Goal: Task Accomplishment & Management: Manage account settings

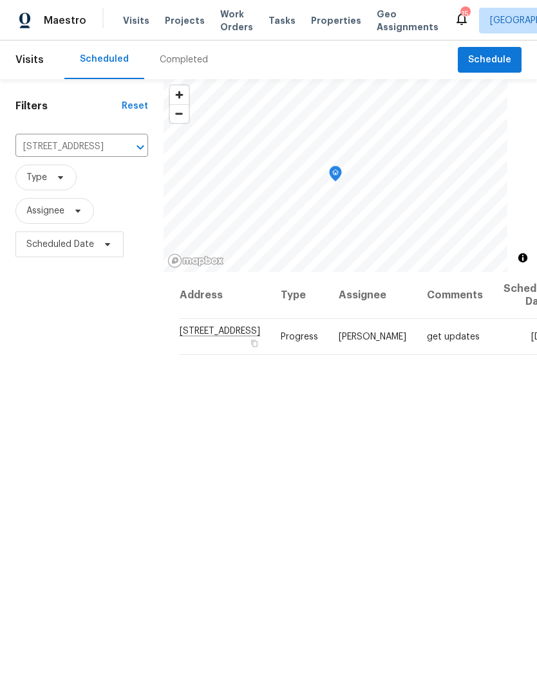
click at [117, 152] on icon "Clear" at bounding box center [123, 147] width 13 height 13
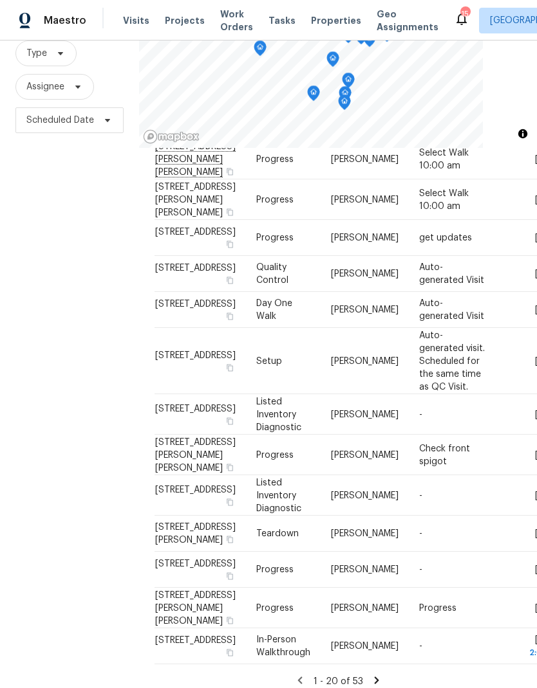
scroll to position [51, 0]
click at [377, 675] on icon at bounding box center [377, 681] width 12 height 12
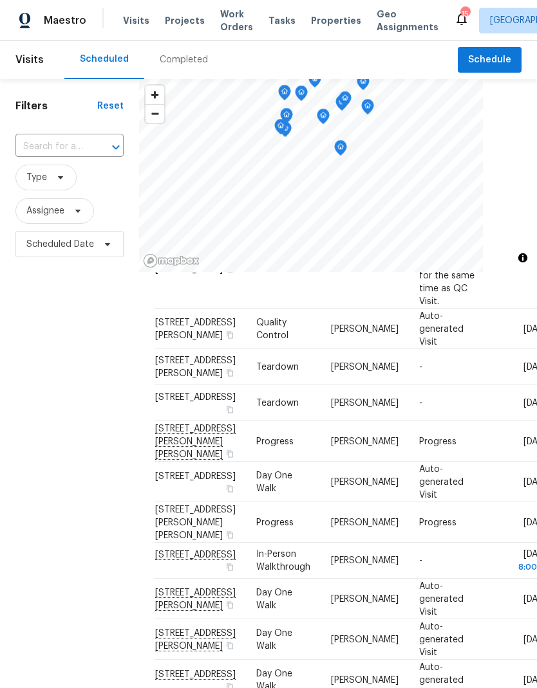
scroll to position [231, 0]
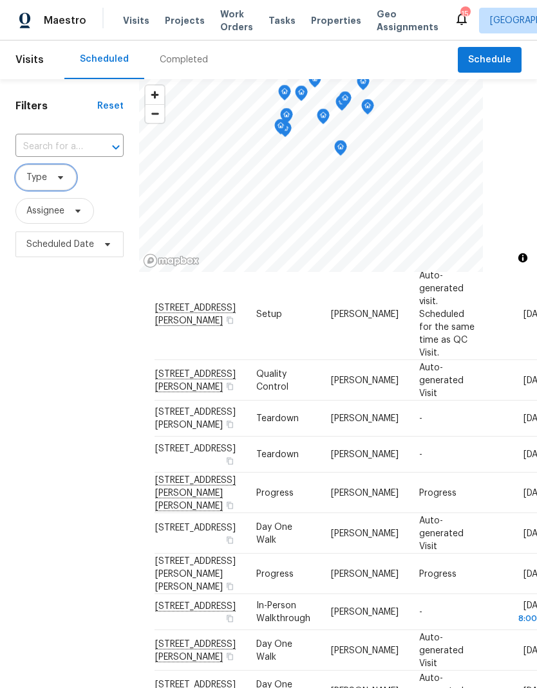
click at [60, 181] on icon at bounding box center [60, 177] width 10 height 10
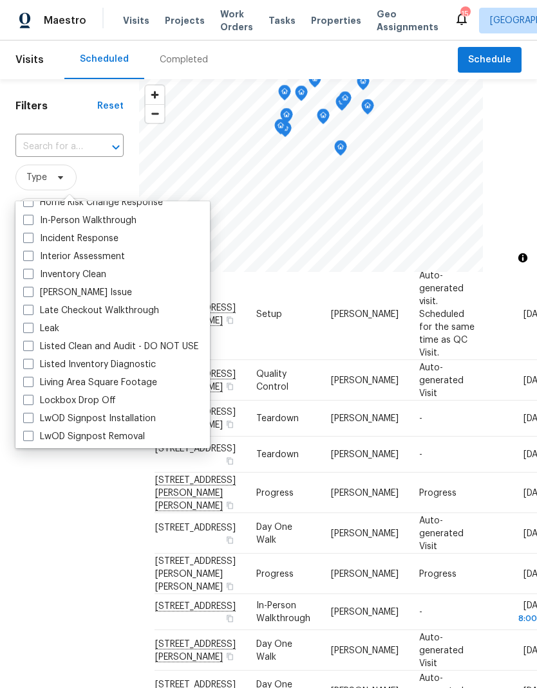
scroll to position [497, 0]
click at [36, 364] on label "Listed Inventory Diagnostic" at bounding box center [89, 364] width 133 height 13
click at [32, 364] on input "Listed Inventory Diagnostic" at bounding box center [27, 362] width 8 height 8
checkbox input "true"
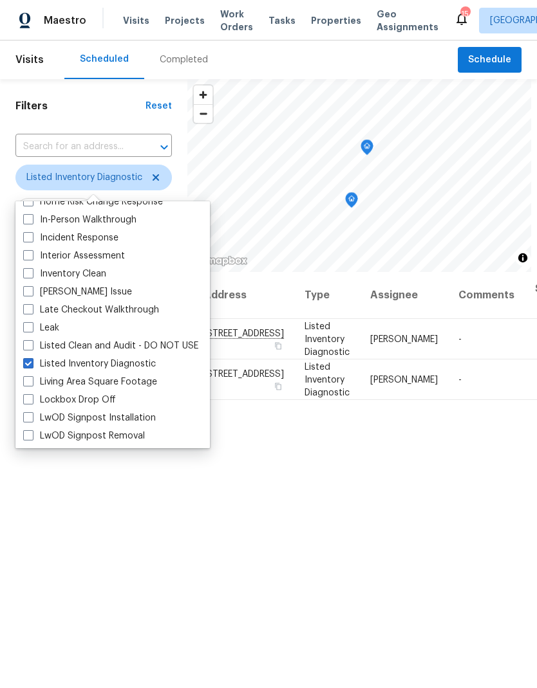
click at [183, 613] on div "Filters Reset ​ Listed Inventory Diagnostic Assignee Scheduled Date" at bounding box center [93, 451] width 187 height 744
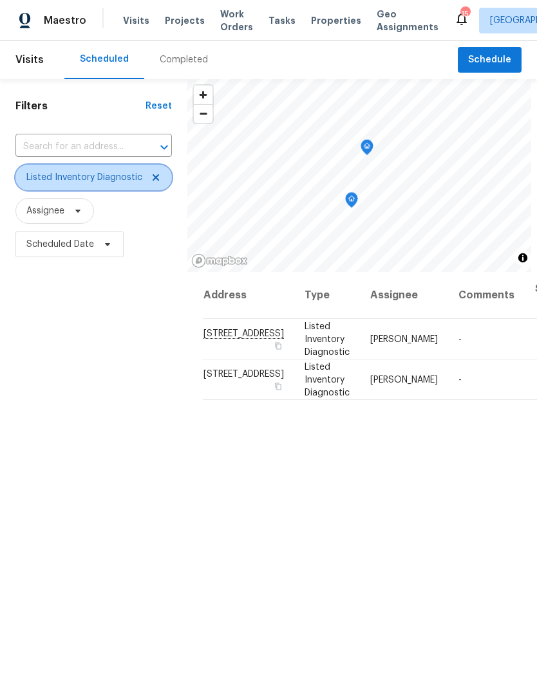
click at [154, 177] on icon at bounding box center [156, 177] width 10 height 10
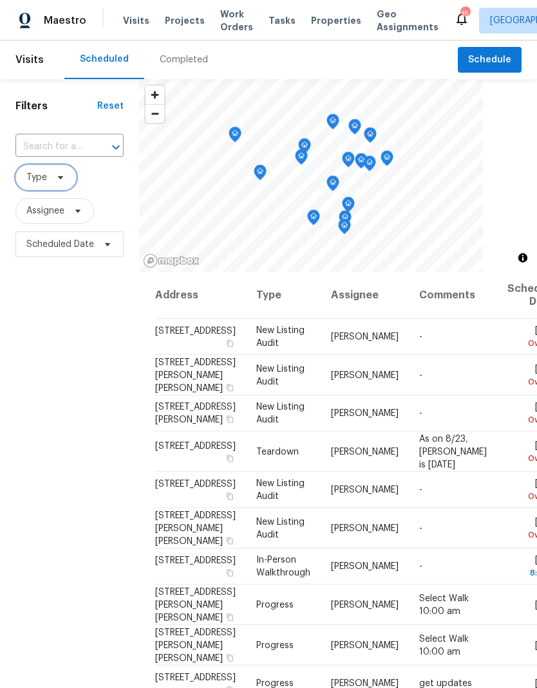
click at [42, 179] on span "Type" at bounding box center [36, 177] width 21 height 13
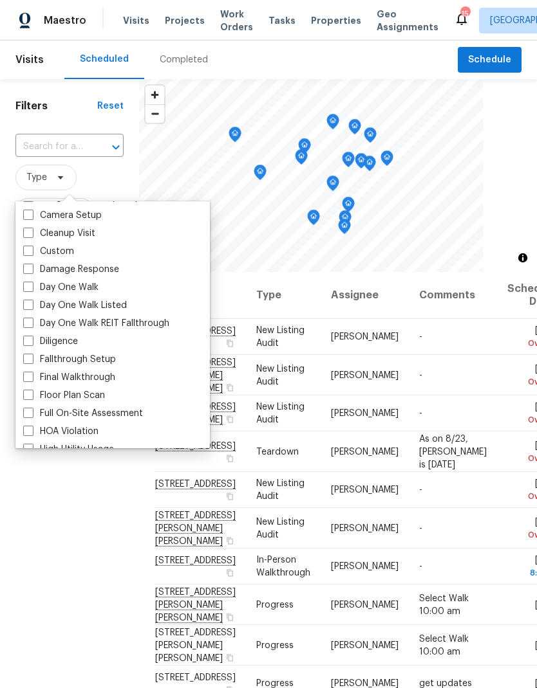
scroll to position [159, 0]
click at [35, 286] on label "Day One Walk" at bounding box center [60, 288] width 75 height 13
click at [32, 286] on input "Day One Walk" at bounding box center [27, 286] width 8 height 8
checkbox input "true"
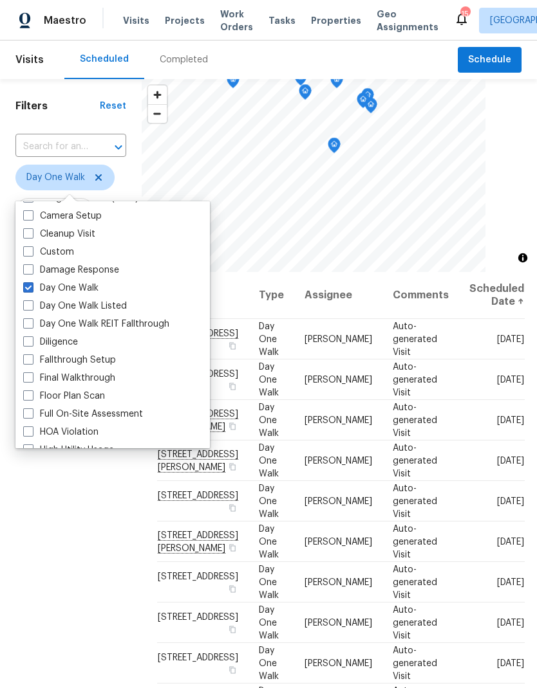
click at [89, 621] on div "Filters Reset ​ Day One Walk Assignee Scheduled Date" at bounding box center [71, 451] width 142 height 744
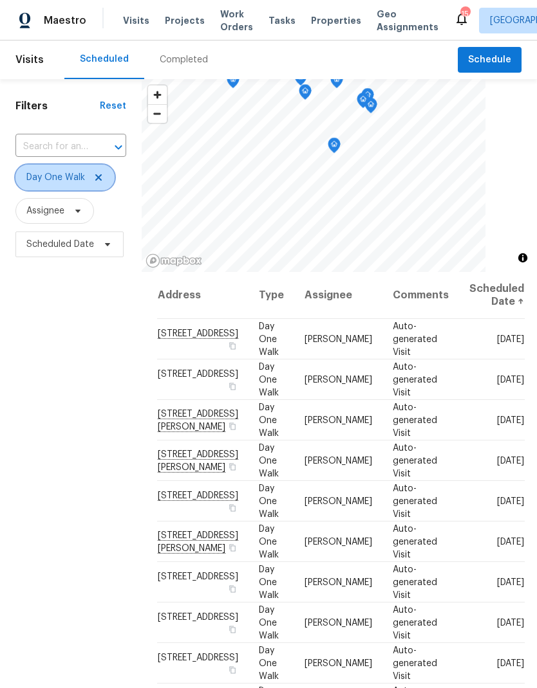
click at [98, 174] on icon at bounding box center [98, 177] width 10 height 10
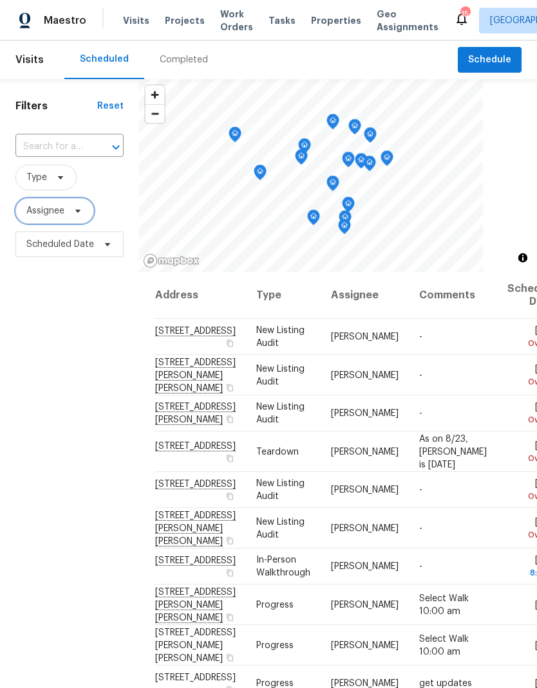
click at [69, 214] on span at bounding box center [76, 211] width 14 height 10
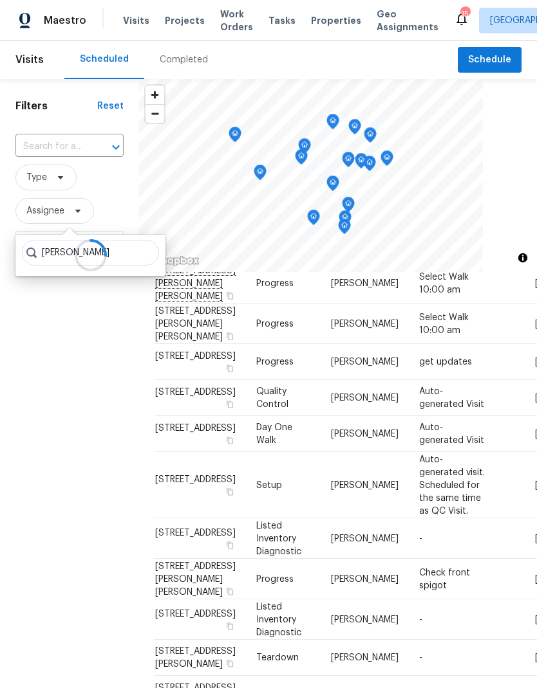
scroll to position [607, 0]
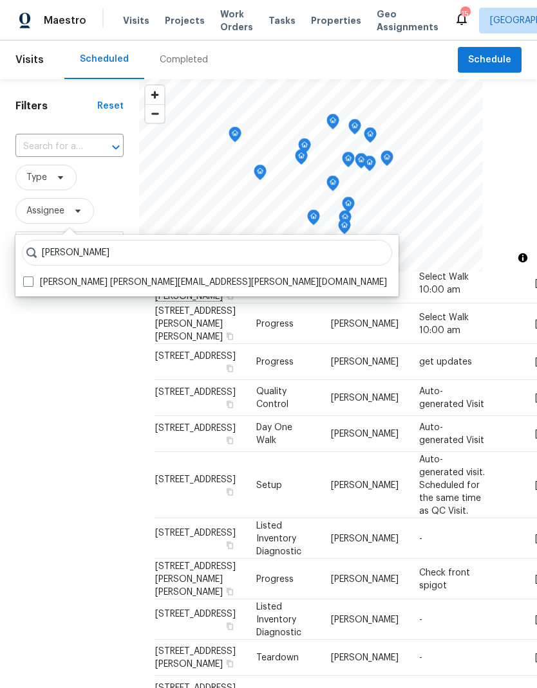
type input "[PERSON_NAME]"
click at [33, 285] on span at bounding box center [28, 282] width 10 height 10
click at [32, 284] on input "[PERSON_NAME] [PERSON_NAME][EMAIL_ADDRESS][PERSON_NAME][DOMAIN_NAME]" at bounding box center [27, 280] width 8 height 8
checkbox input "true"
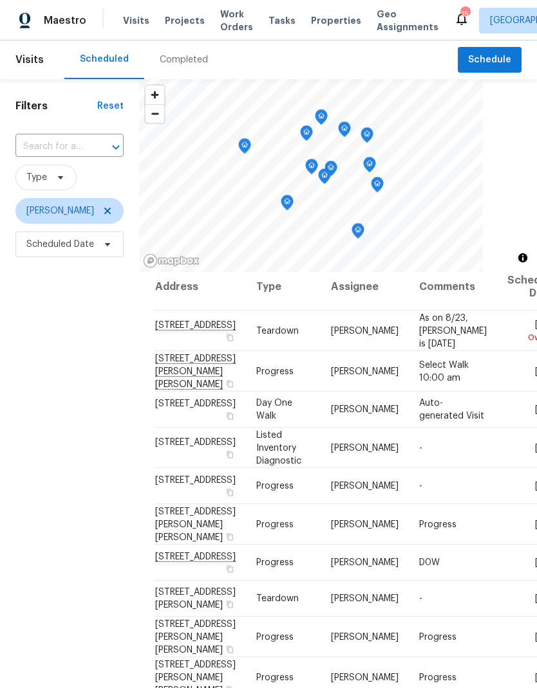
scroll to position [2, 0]
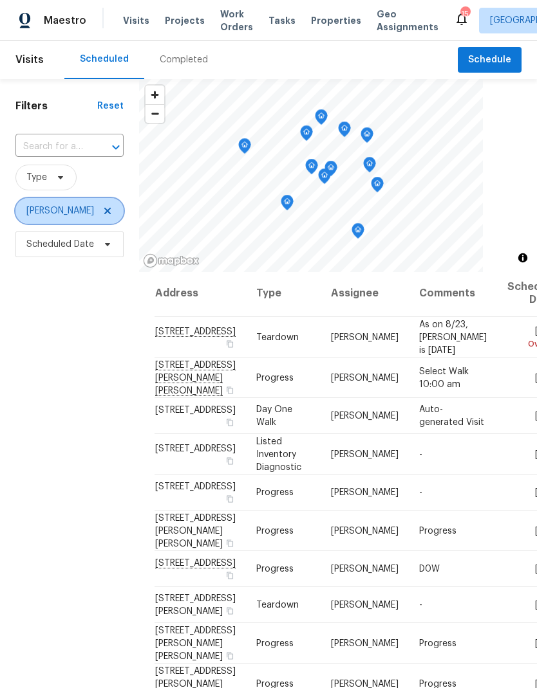
click at [98, 210] on span "[PERSON_NAME]" at bounding box center [69, 211] width 108 height 26
click at [102, 212] on icon at bounding box center [107, 211] width 10 height 10
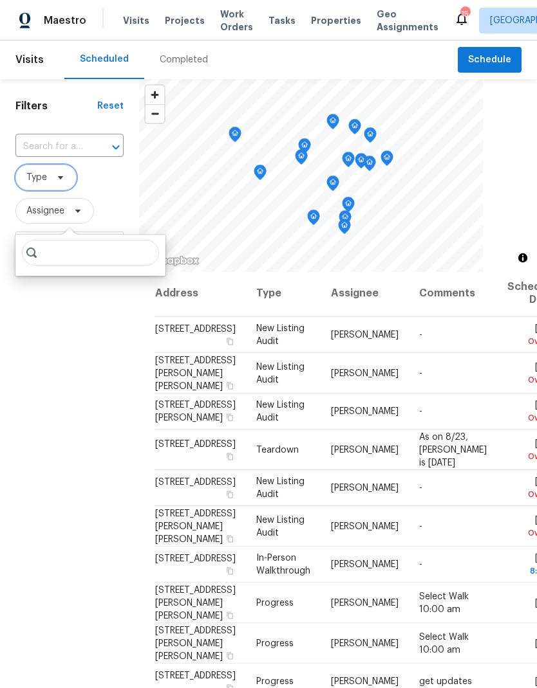
click at [56, 175] on icon at bounding box center [60, 177] width 10 height 10
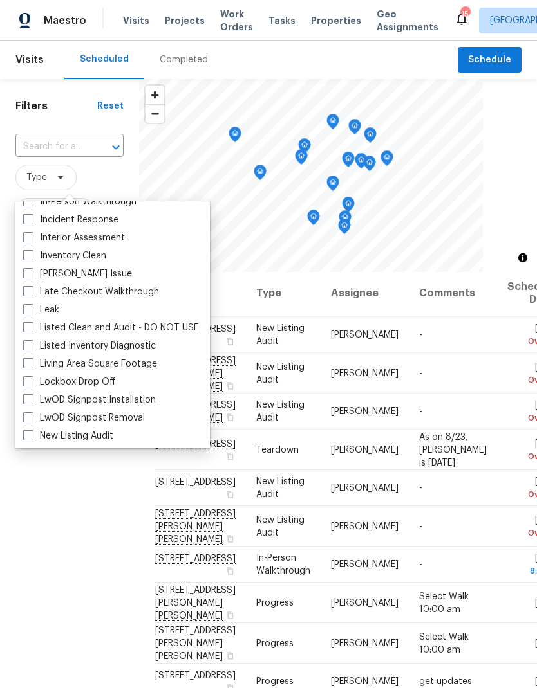
scroll to position [517, 0]
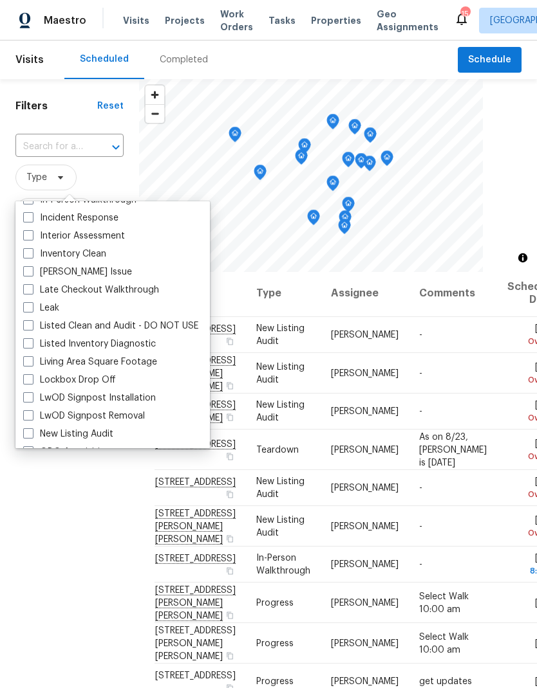
click at [30, 342] on span at bounding box center [28, 343] width 10 height 10
click at [30, 342] on input "Listed Inventory Diagnostic" at bounding box center [27, 342] width 8 height 8
checkbox input "true"
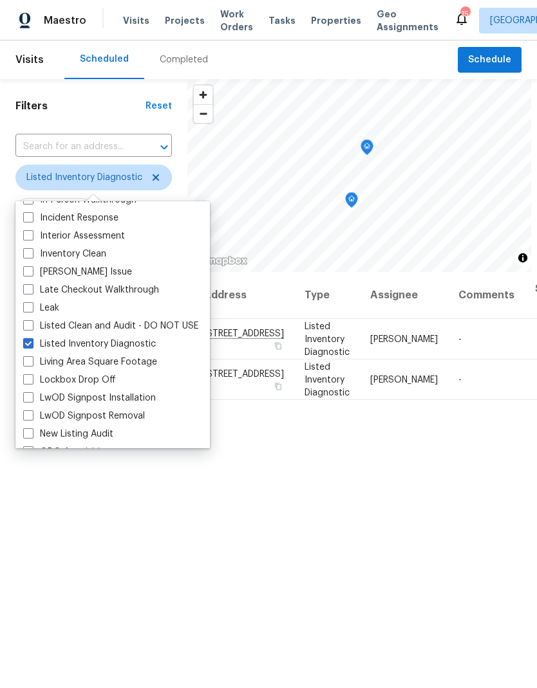
click at [315, 562] on div "Address Type Assignee Comments Scheduled Date ↑ [STREET_ADDRESS] Listed Invento…" at bounding box center [361, 547] width 349 height 551
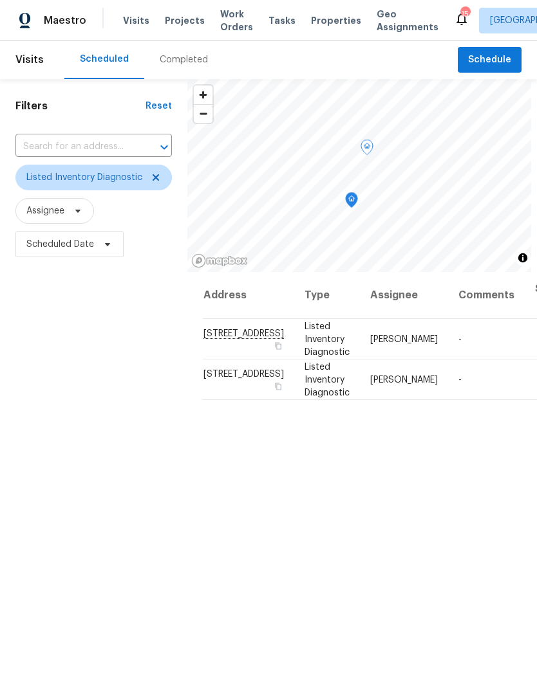
click at [0, 0] on icon at bounding box center [0, 0] width 0 height 0
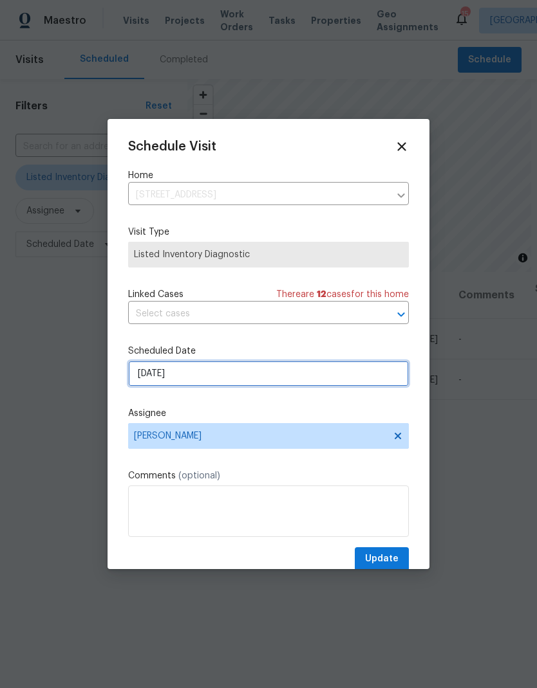
click at [324, 377] on input "[DATE]" at bounding box center [268, 374] width 281 height 26
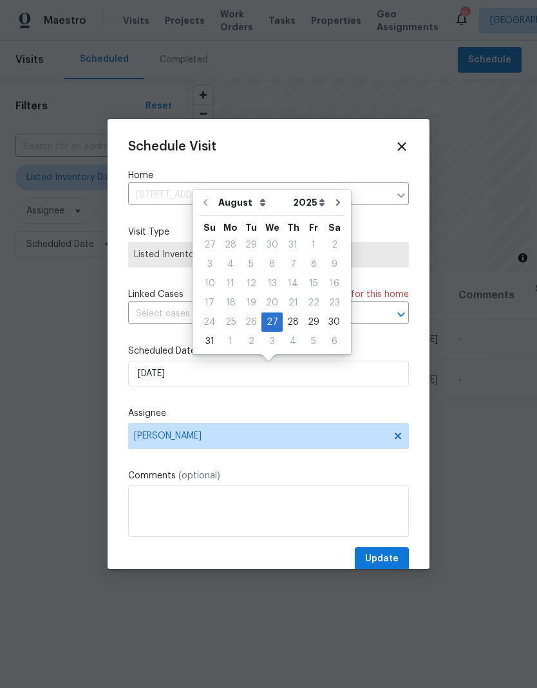
click at [85, 378] on div at bounding box center [268, 344] width 537 height 688
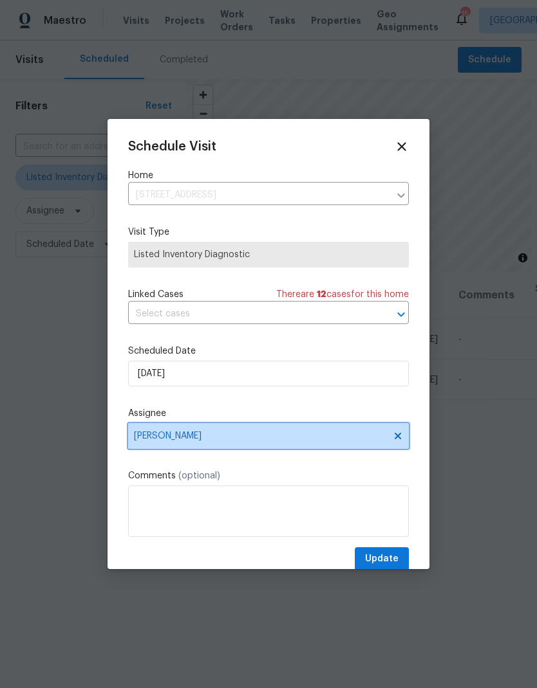
click at [394, 438] on icon at bounding box center [397, 436] width 10 height 10
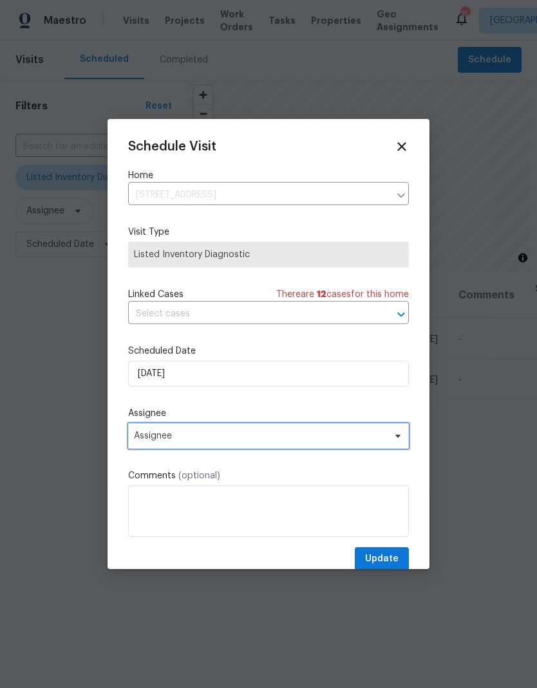
click at [291, 433] on span "Assignee" at bounding box center [268, 436] width 281 height 26
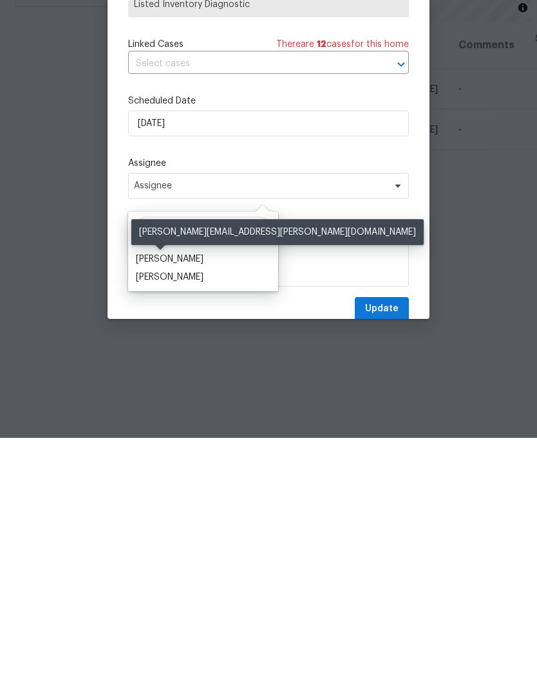
type input "[PERSON_NAME]"
click at [172, 503] on div "[PERSON_NAME]" at bounding box center [170, 509] width 68 height 13
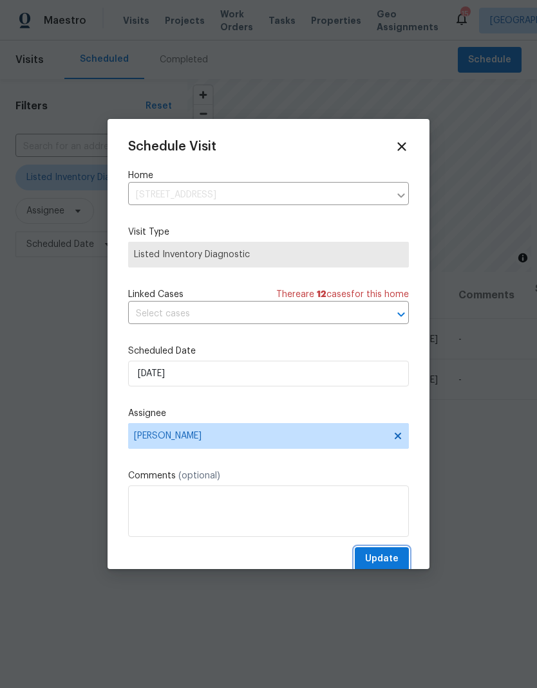
click at [387, 555] on span "Update" at bounding box center [381, 559] width 33 height 16
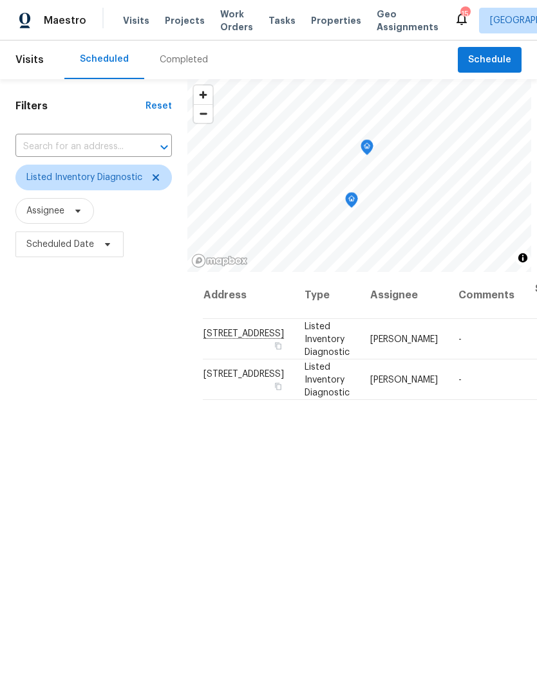
scroll to position [0, 0]
click at [159, 178] on icon at bounding box center [156, 177] width 10 height 10
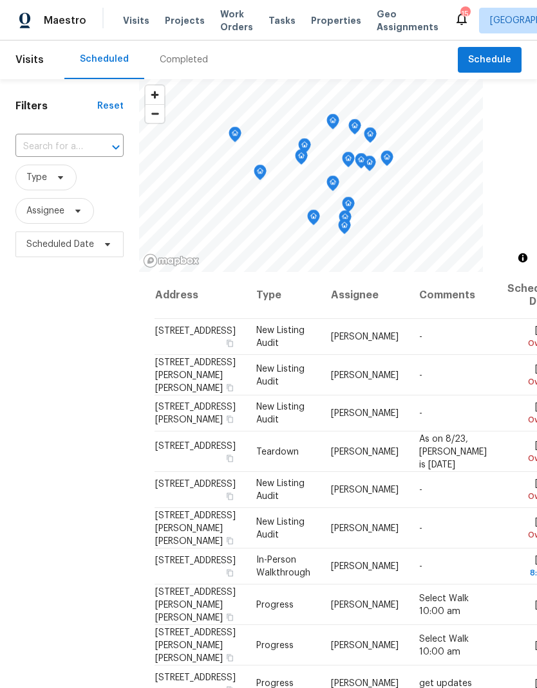
click at [183, 57] on div "Completed" at bounding box center [184, 59] width 48 height 13
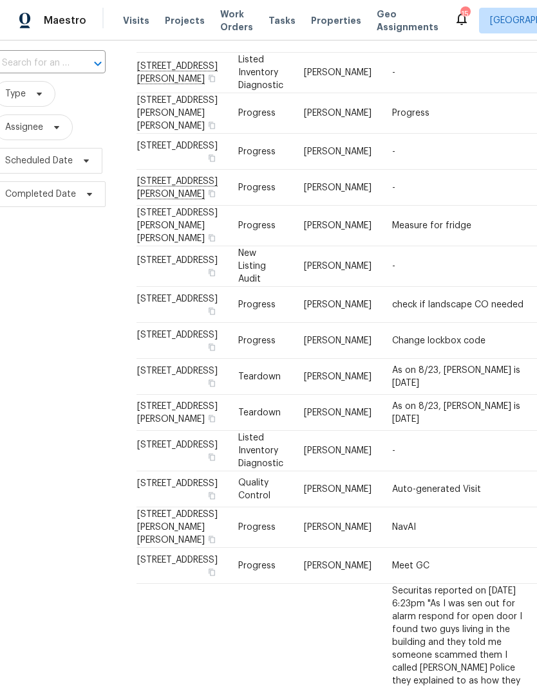
scroll to position [84, 21]
